Goal: Information Seeking & Learning: Learn about a topic

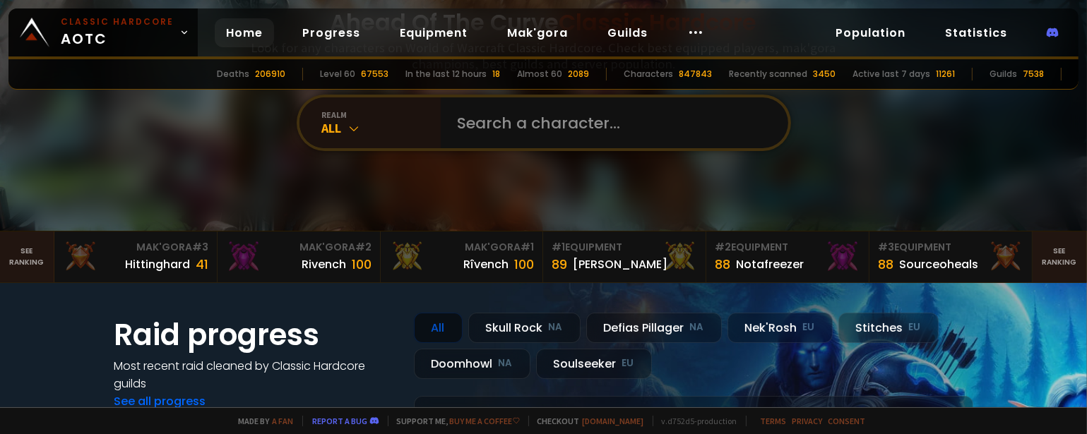
scroll to position [71, 0]
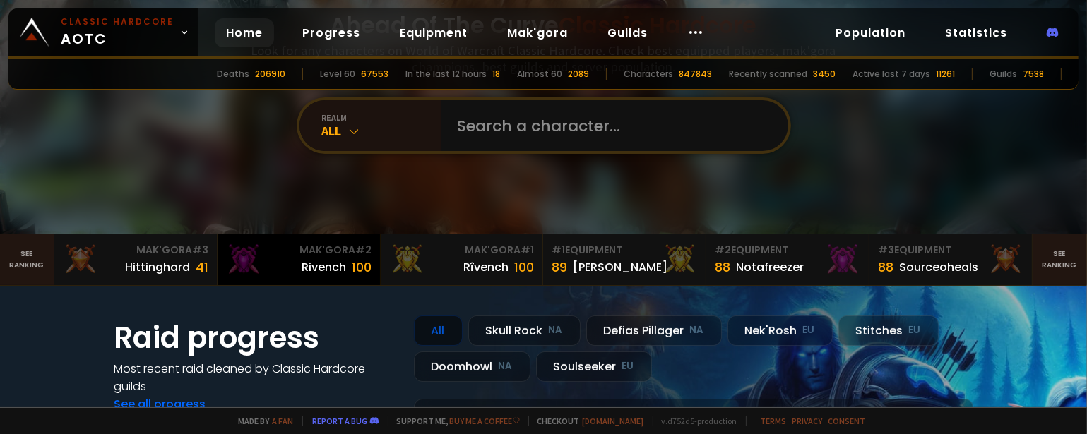
click at [340, 263] on div "Rivench" at bounding box center [324, 267] width 44 height 18
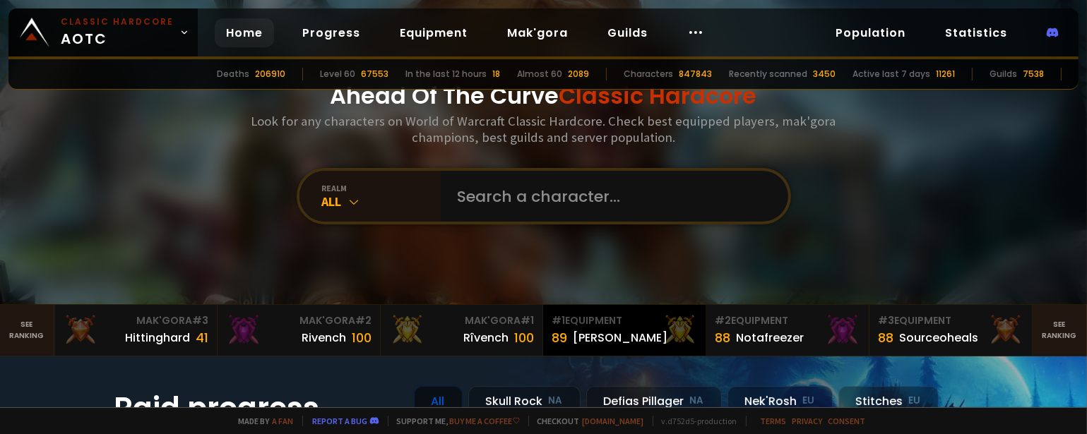
click at [595, 330] on div "[PERSON_NAME]" at bounding box center [620, 338] width 95 height 18
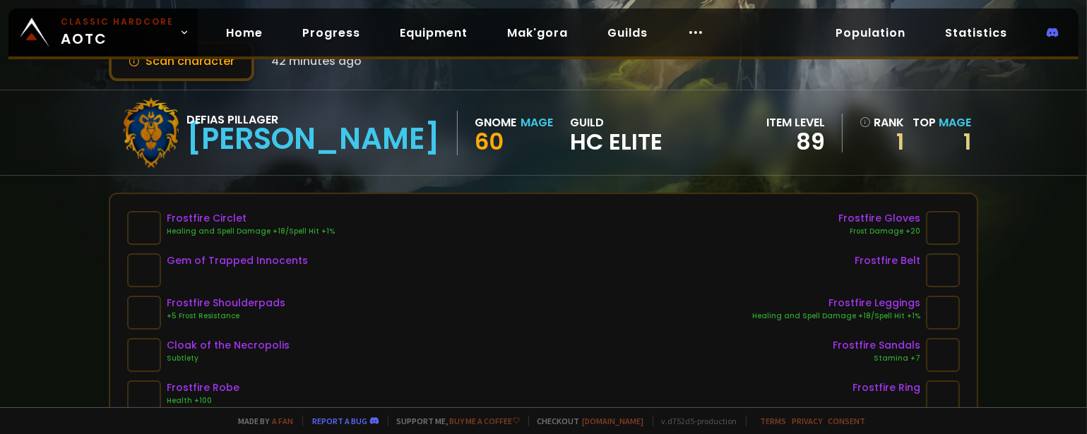
scroll to position [71, 0]
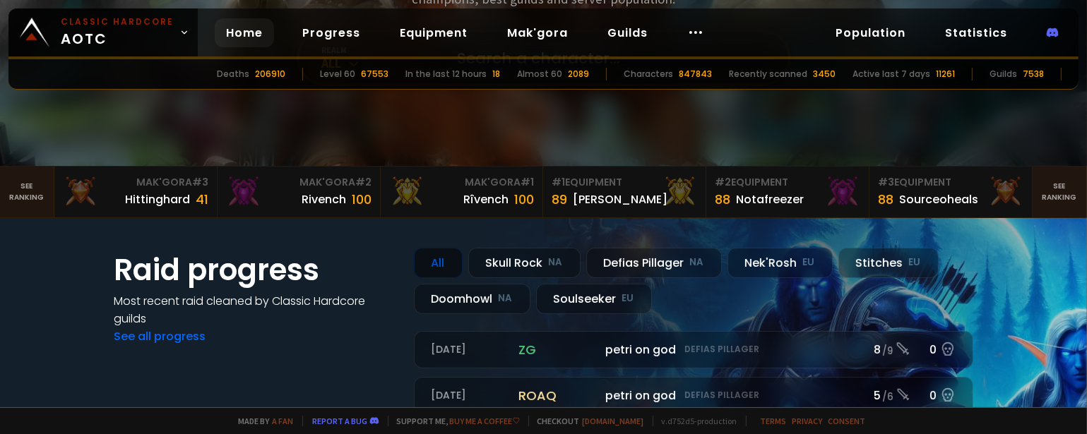
scroll to position [212, 0]
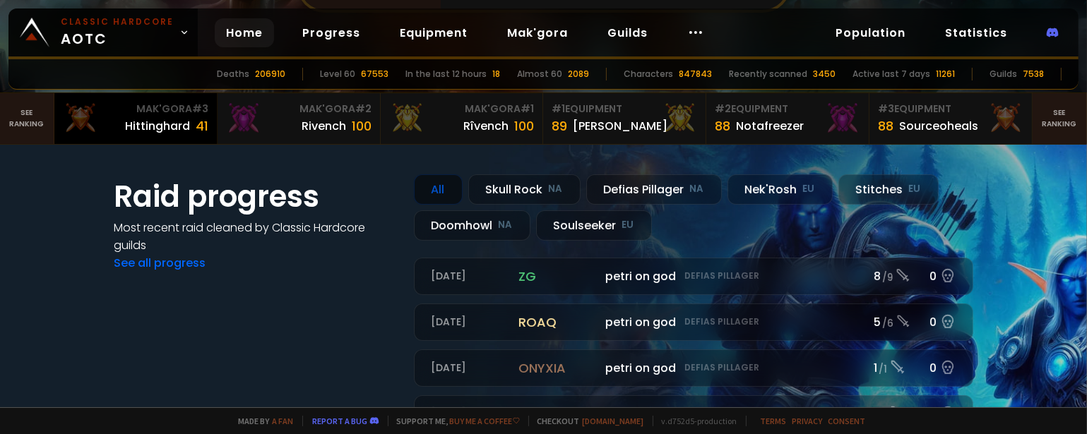
click at [196, 131] on div "41" at bounding box center [202, 126] width 13 height 19
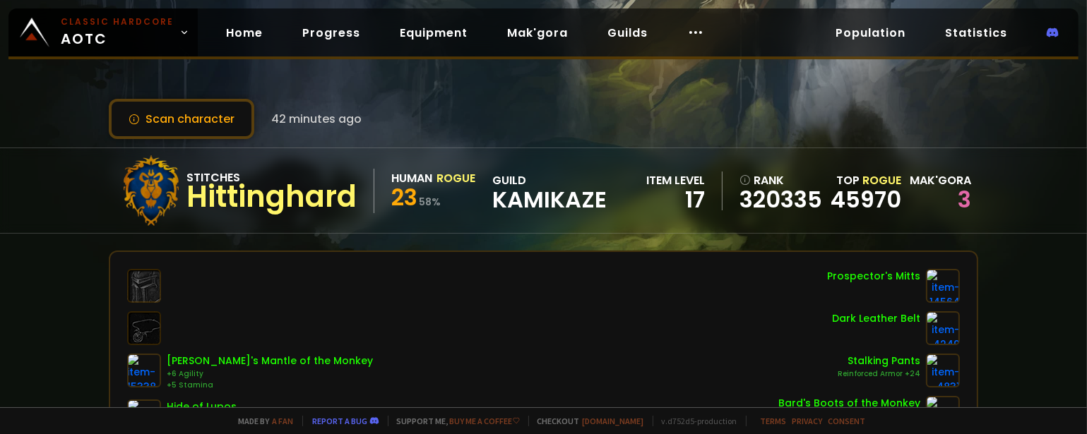
scroll to position [71, 0]
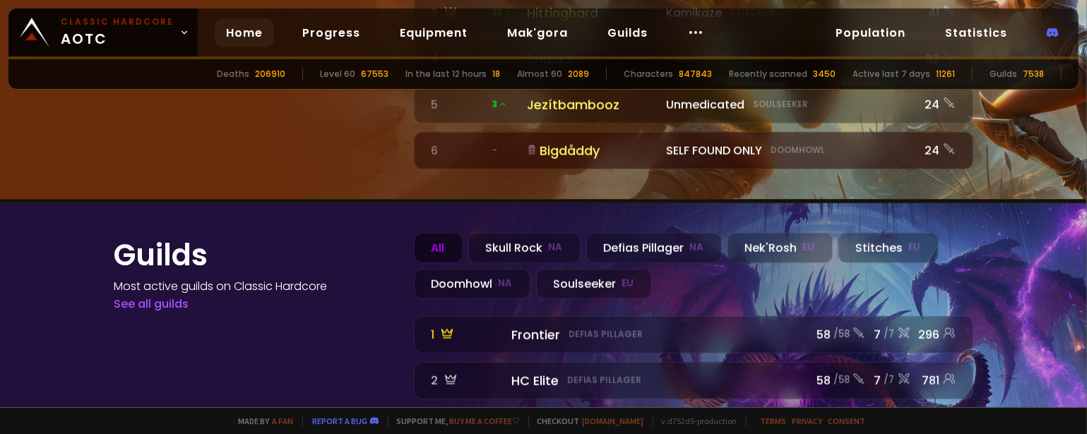
scroll to position [1554, 0]
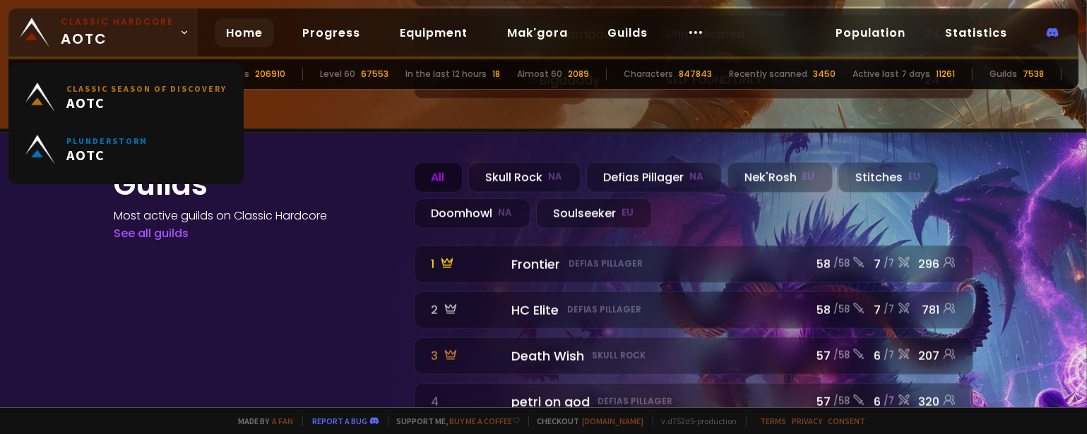
click at [148, 34] on span "Classic Hardcore AOTC" at bounding box center [117, 33] width 113 height 34
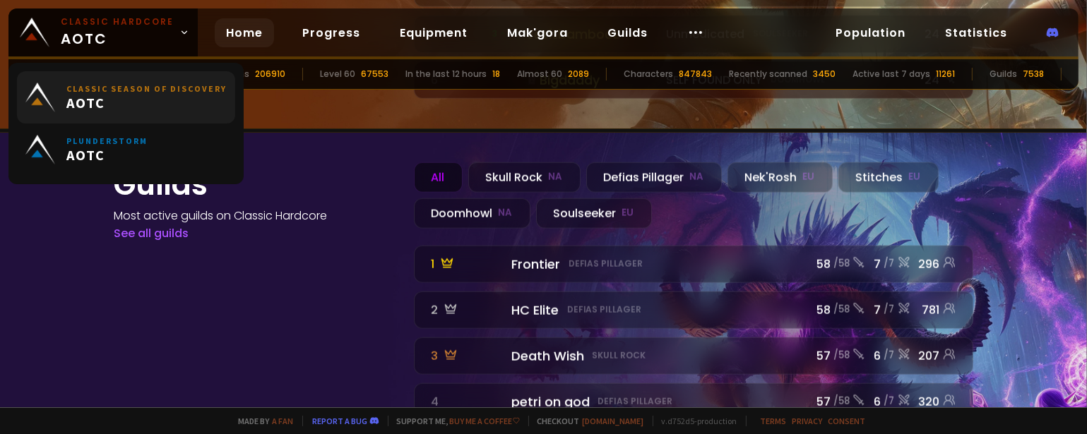
click at [141, 88] on small "Classic Season of Discovery" at bounding box center [146, 88] width 160 height 11
